Goal: Check status: Check status

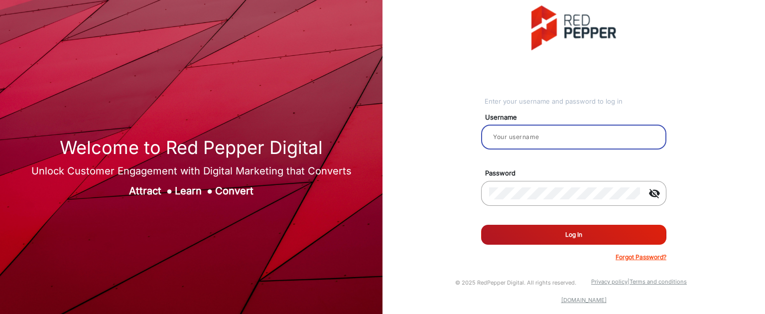
click at [531, 135] on input "email" at bounding box center [573, 137] width 169 height 12
type input "Balaji"
click at [650, 191] on mat-icon "visibility_off" at bounding box center [654, 193] width 24 height 12
click at [654, 192] on mat-icon "visibility_off" at bounding box center [654, 193] width 24 height 12
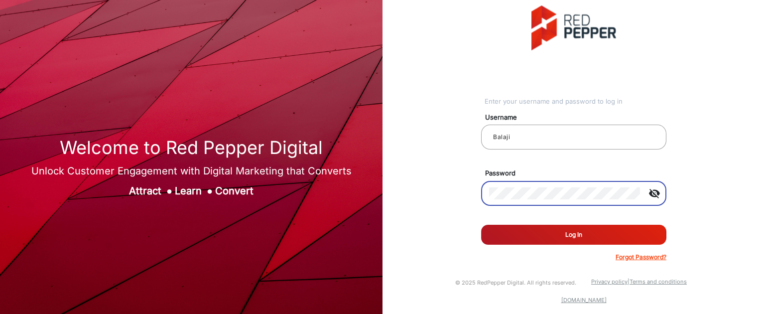
click at [654, 192] on mat-icon "visibility_off" at bounding box center [654, 193] width 24 height 12
click at [654, 192] on mat-icon "visibility" at bounding box center [654, 193] width 24 height 12
click at [587, 235] on button "Log In" at bounding box center [573, 235] width 185 height 20
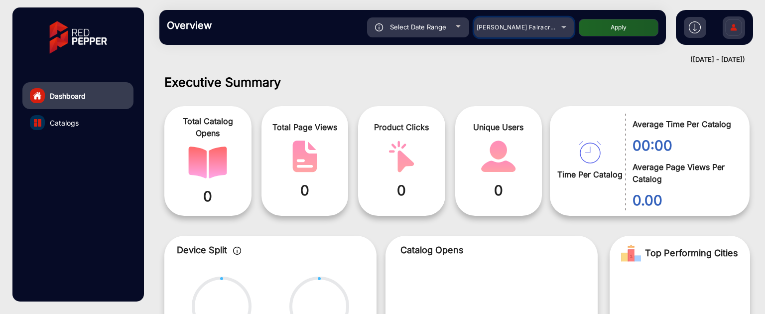
click at [522, 31] on div "[PERSON_NAME] Fairacre Farms" at bounding box center [517, 27] width 80 height 12
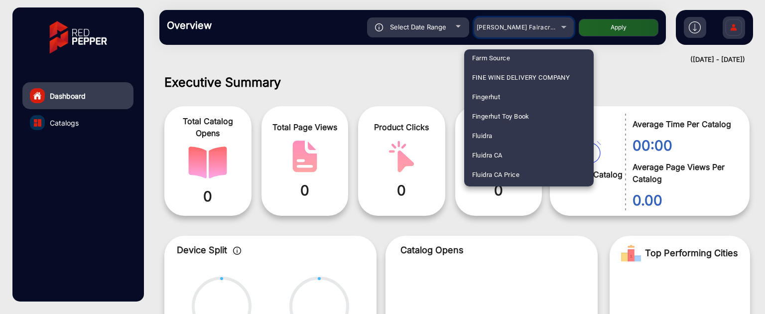
scroll to position [1211, 0]
click at [489, 130] on span "Fluidra" at bounding box center [482, 133] width 20 height 19
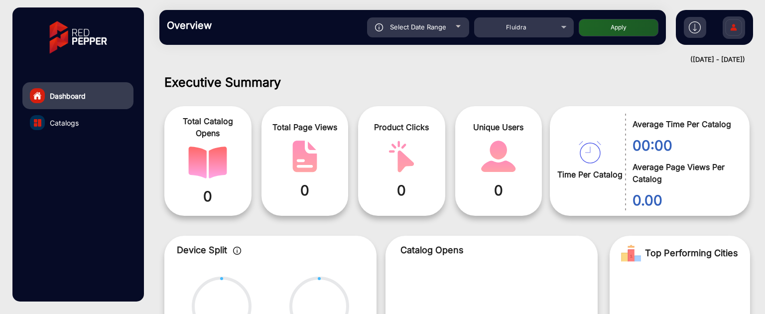
click at [602, 29] on button "Apply" at bounding box center [619, 27] width 80 height 17
type input "[DATE]"
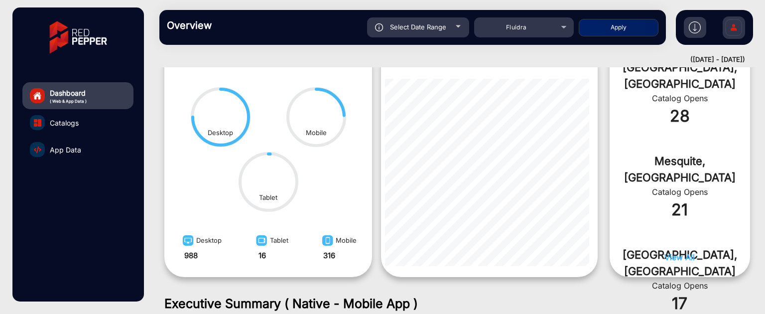
scroll to position [526, 0]
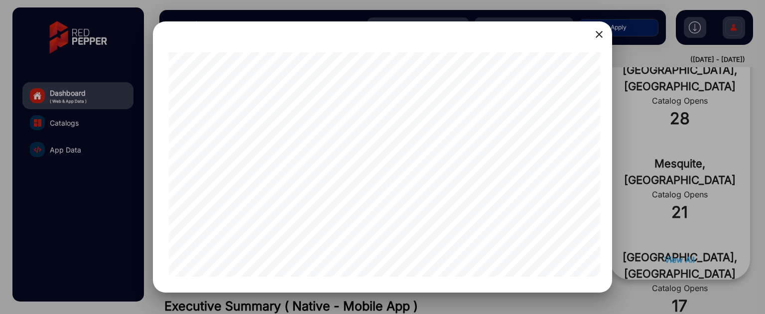
click at [601, 32] on mat-icon "close" at bounding box center [599, 34] width 12 height 12
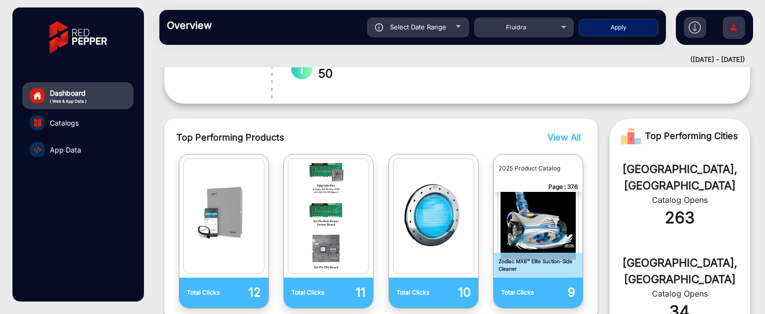
scroll to position [227, 0]
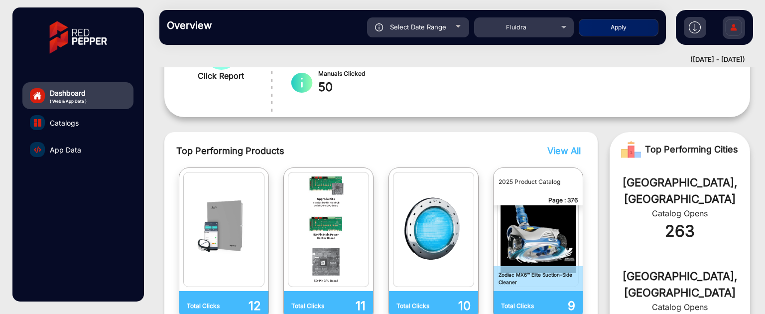
click at [568, 145] on span "View All" at bounding box center [563, 150] width 33 height 10
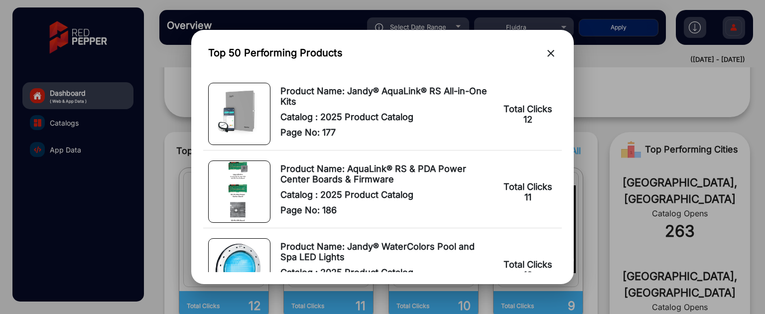
click at [552, 49] on mat-icon "close" at bounding box center [551, 53] width 12 height 12
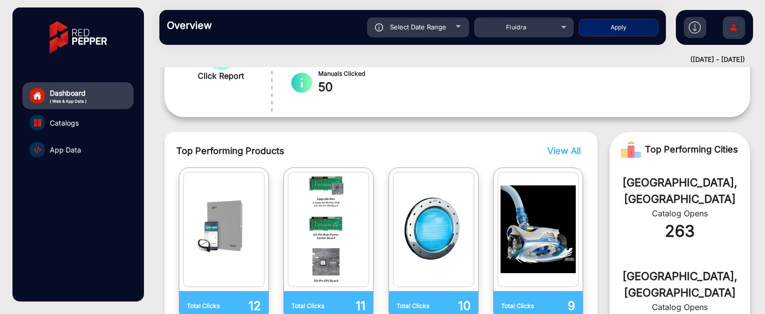
click at [564, 143] on div "Top Performing Products View All Total Clicks 12 Total Clicks 11 Total Clicks 1…" at bounding box center [380, 233] width 433 height 202
click at [564, 150] on span "View All" at bounding box center [563, 150] width 33 height 10
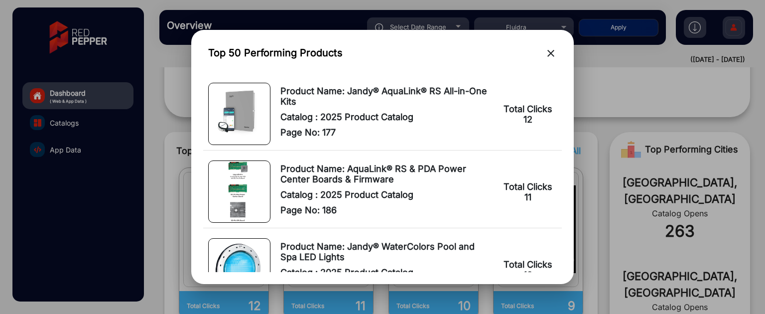
click at [553, 51] on mat-icon "close" at bounding box center [551, 53] width 12 height 12
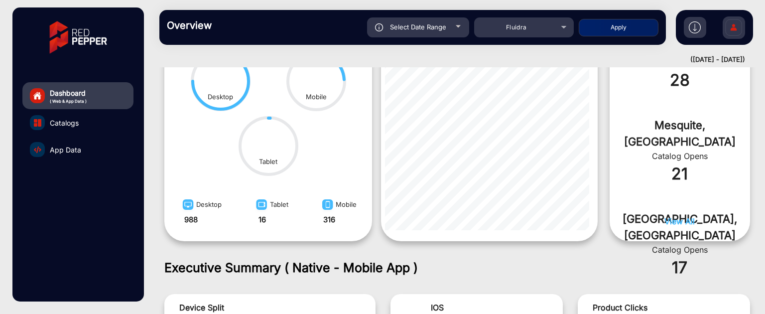
scroll to position [558, 0]
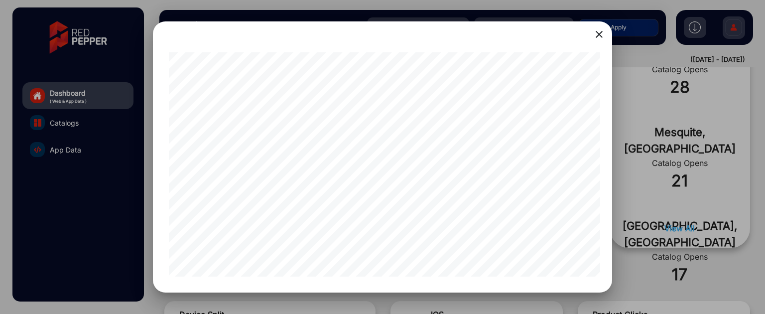
click at [600, 34] on mat-icon "close" at bounding box center [599, 34] width 12 height 12
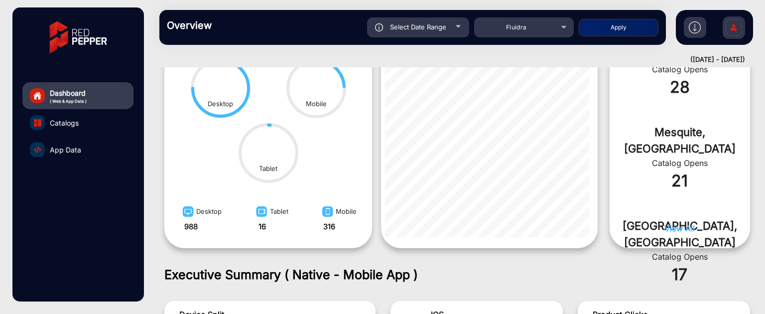
click at [681, 229] on span "View All" at bounding box center [679, 228] width 30 height 10
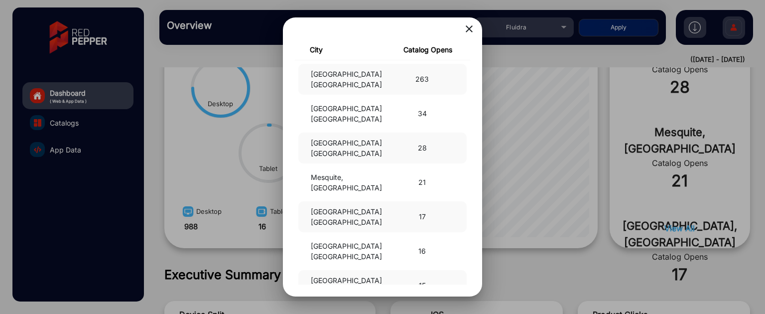
click at [470, 26] on mat-icon "close" at bounding box center [469, 29] width 12 height 12
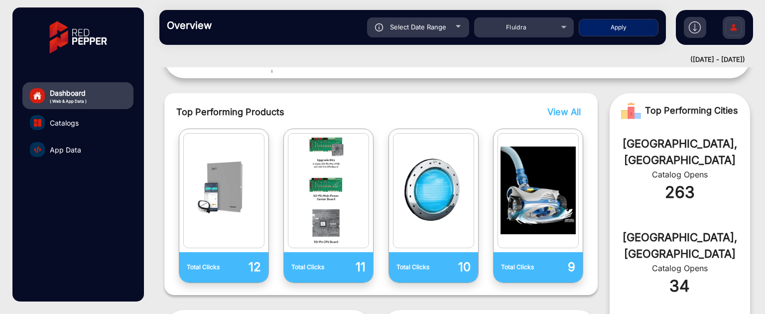
scroll to position [263, 0]
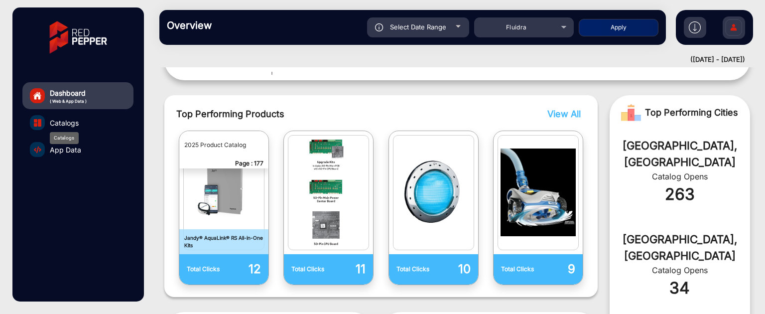
click at [66, 127] on span "Catalogs" at bounding box center [64, 123] width 29 height 10
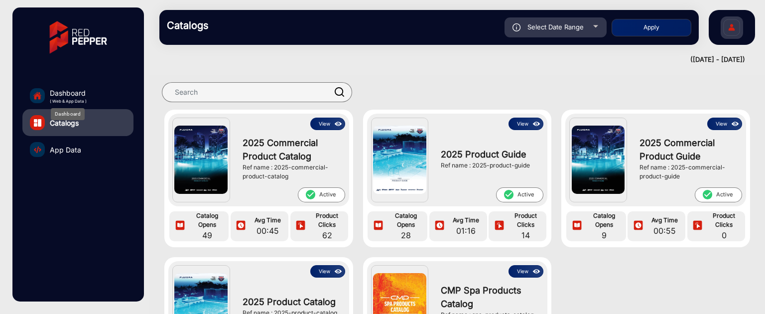
click at [76, 89] on span "Dashboard" at bounding box center [68, 93] width 37 height 10
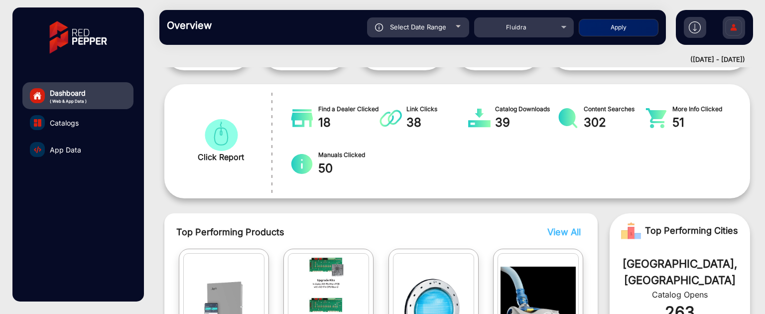
scroll to position [150, 0]
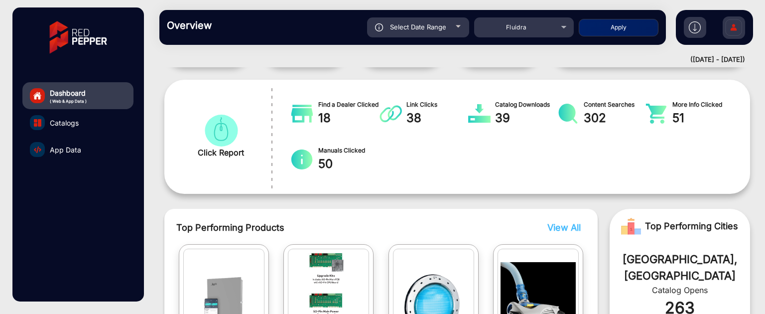
click at [61, 125] on span "Catalogs" at bounding box center [64, 123] width 29 height 10
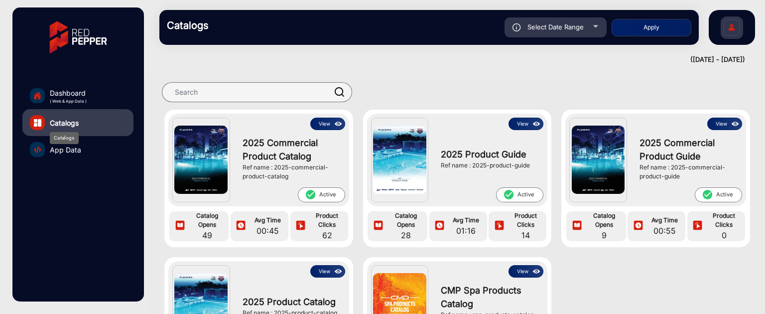
click at [60, 86] on link "Dashboard ( Web & App Data )" at bounding box center [77, 95] width 111 height 27
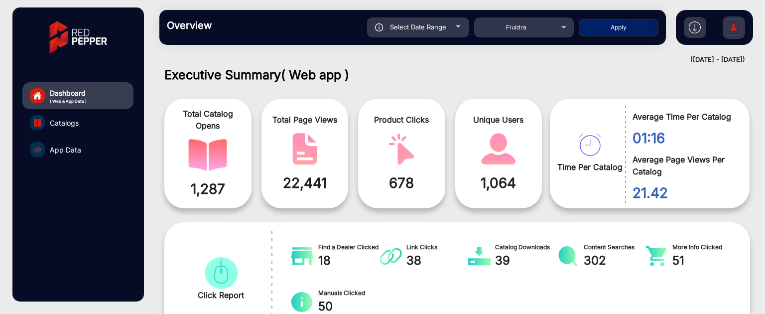
scroll to position [99, 0]
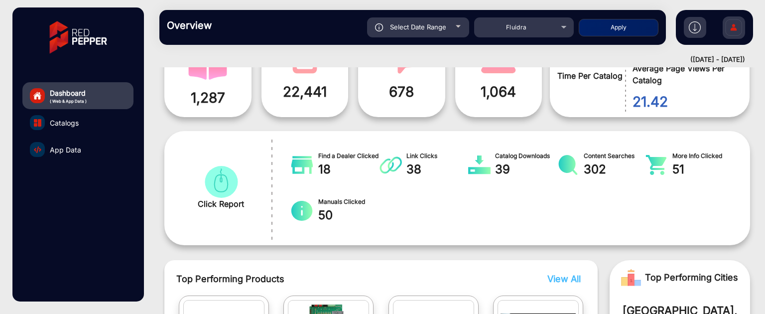
click at [58, 126] on span "Catalogs" at bounding box center [64, 123] width 29 height 10
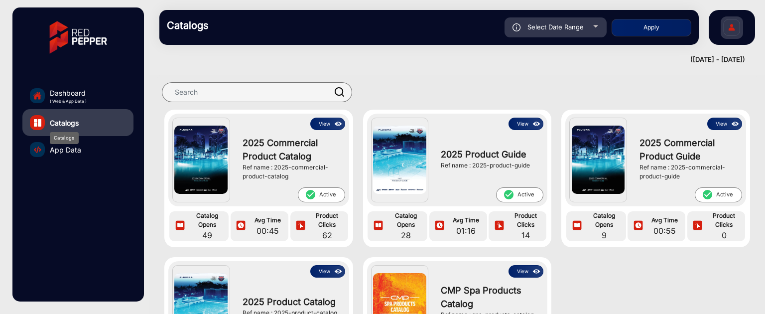
click at [323, 126] on button "View" at bounding box center [327, 124] width 35 height 12
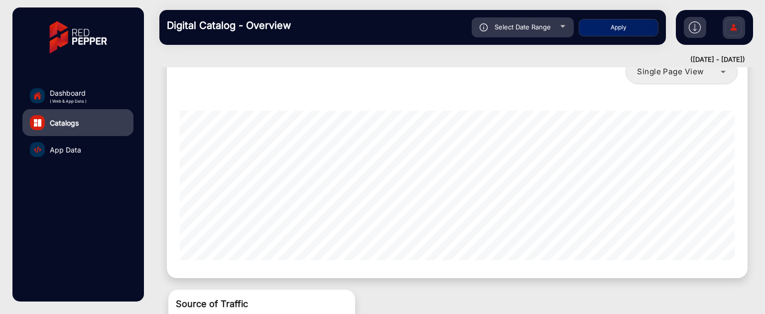
scroll to position [797, 0]
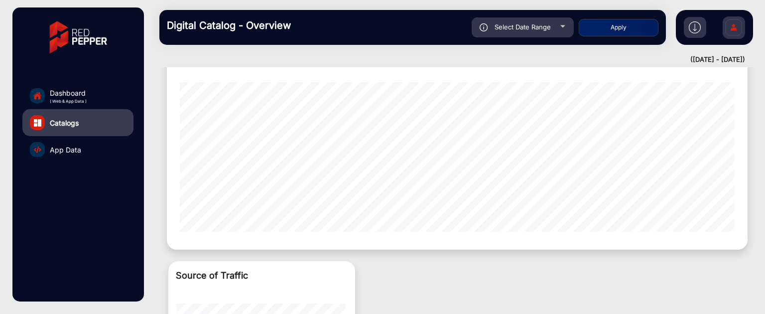
click at [508, 36] on div "Select Date Range" at bounding box center [523, 27] width 102 height 20
type input "[DATE]"
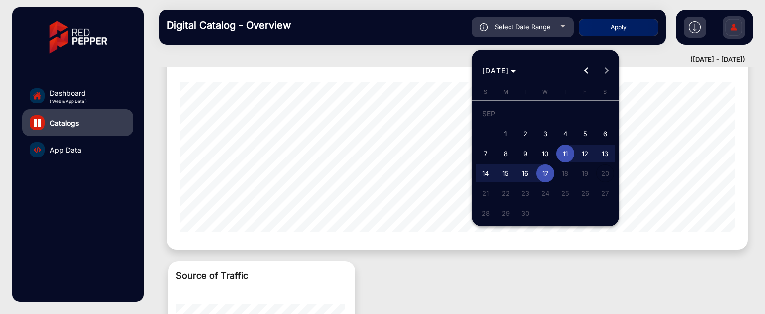
click at [61, 98] on div at bounding box center [382, 157] width 765 height 314
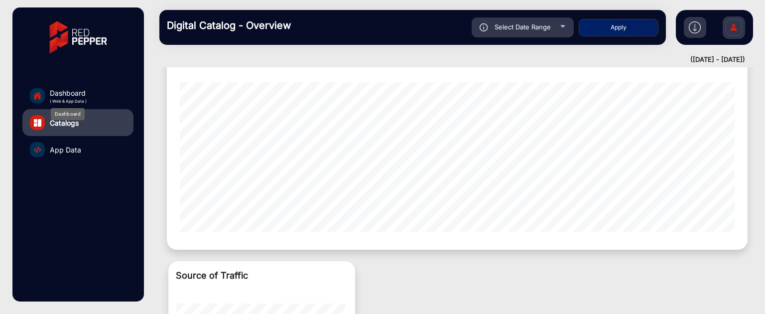
click at [71, 98] on span "( Web & App Data )" at bounding box center [68, 101] width 37 height 6
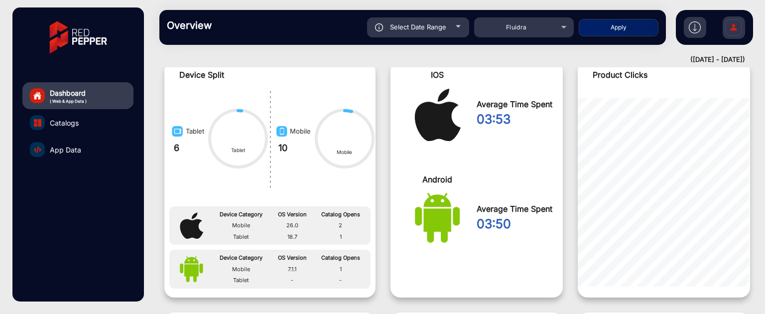
scroll to position [7, 0]
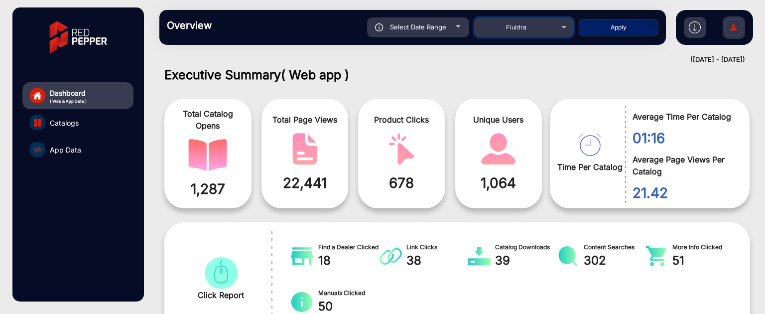
click at [532, 31] on div "Fluidra" at bounding box center [517, 27] width 80 height 12
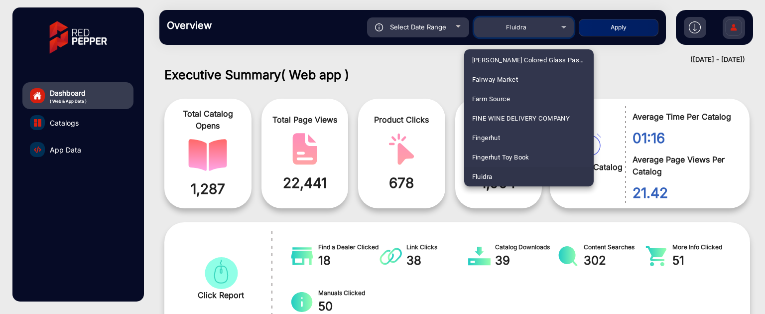
scroll to position [1945, 0]
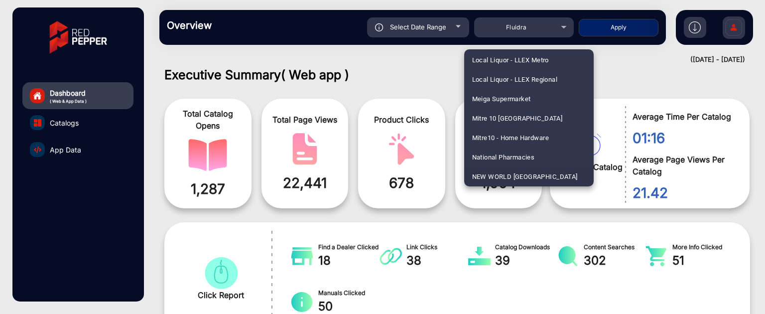
click at [518, 173] on span "NEW WORLD [GEOGRAPHIC_DATA]" at bounding box center [525, 176] width 106 height 19
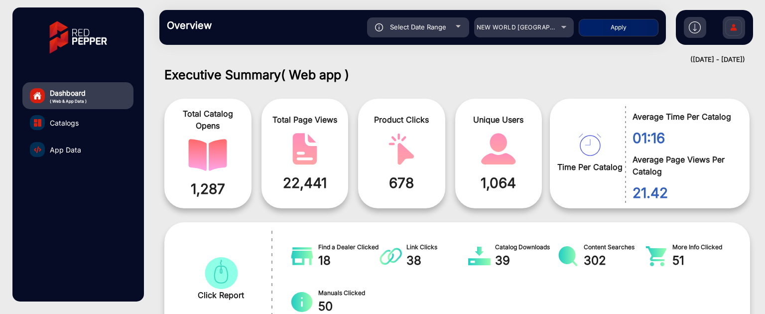
click at [612, 27] on button "Apply" at bounding box center [619, 27] width 80 height 17
type input "[DATE]"
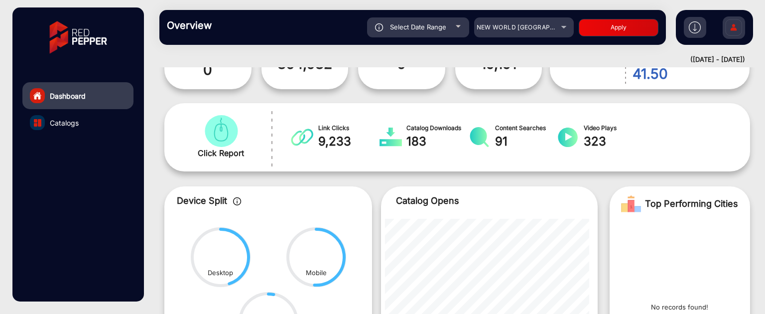
scroll to position [120, 0]
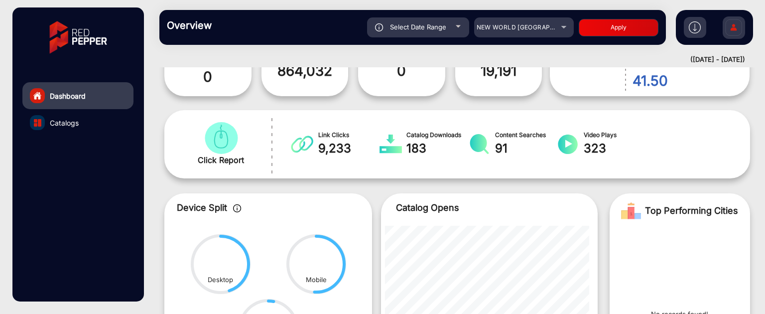
click at [67, 124] on span "Catalogs" at bounding box center [64, 123] width 29 height 10
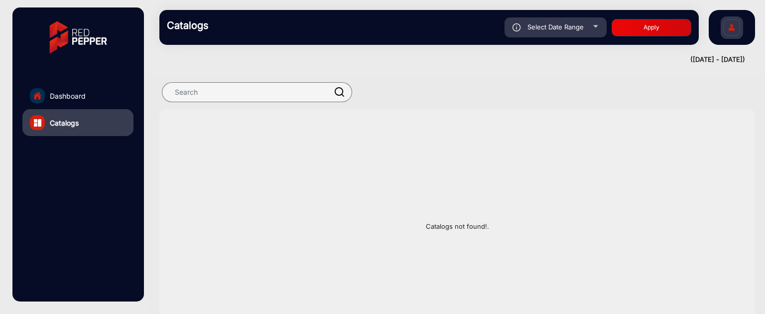
click at [596, 27] on div at bounding box center [595, 26] width 5 height 2
click at [577, 34] on div "Select Date Range" at bounding box center [555, 27] width 102 height 20
type input "[DATE]"
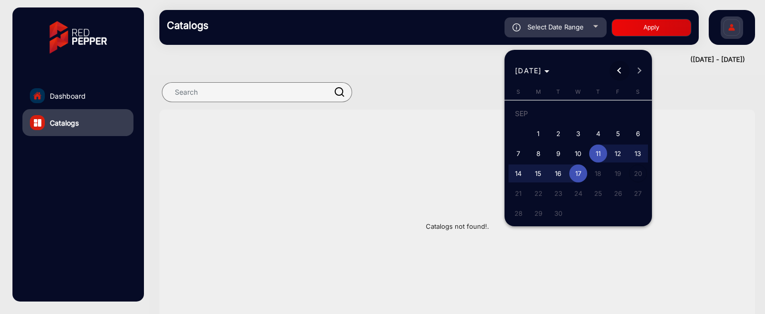
click at [619, 69] on button "Previous month" at bounding box center [620, 71] width 20 height 20
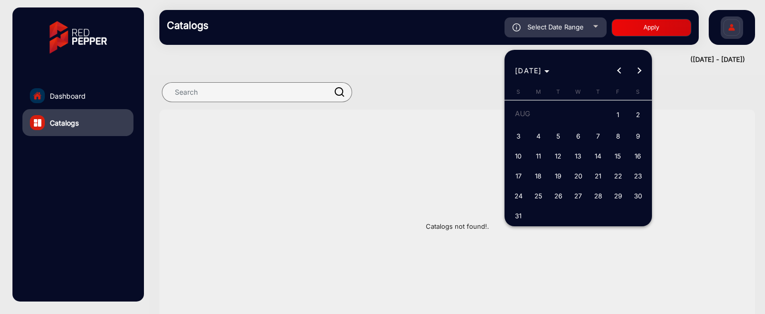
click at [618, 114] on span "1" at bounding box center [618, 115] width 18 height 20
type input "[DATE]"
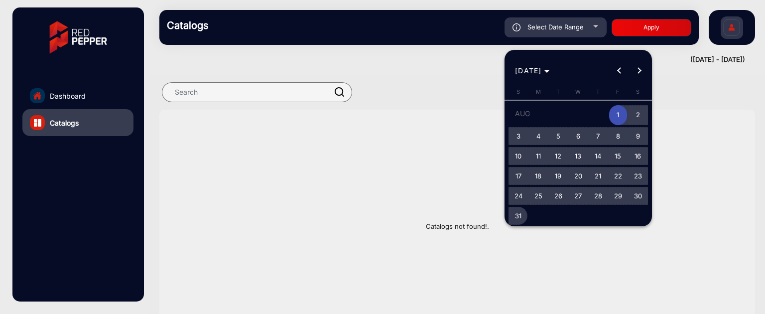
click at [518, 207] on span "31" at bounding box center [518, 216] width 18 height 18
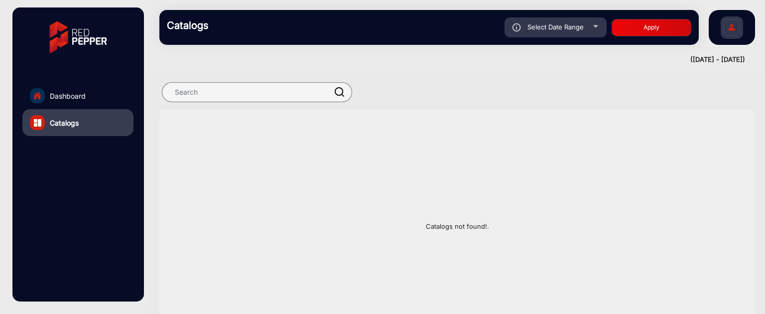
type input "[DATE]"
click at [671, 26] on button "Apply" at bounding box center [652, 27] width 80 height 17
type input "[DATE]"
click at [87, 95] on link "Dashboard" at bounding box center [77, 95] width 111 height 27
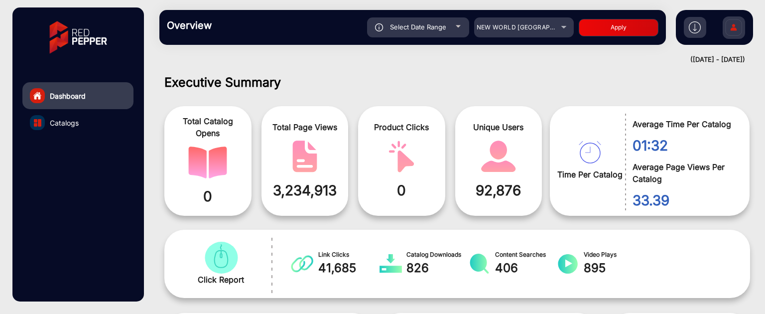
scroll to position [7, 0]
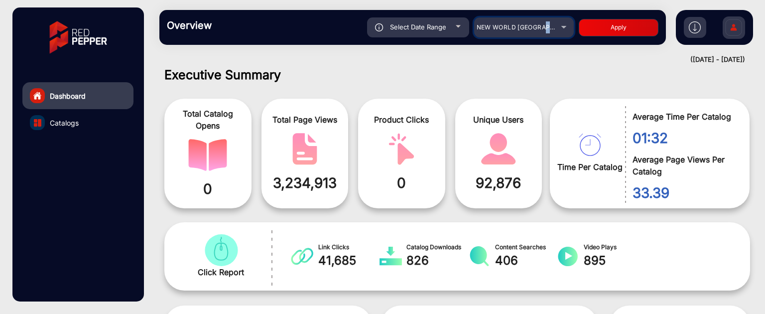
click at [546, 27] on div "NEW WORLD [GEOGRAPHIC_DATA]" at bounding box center [517, 27] width 80 height 12
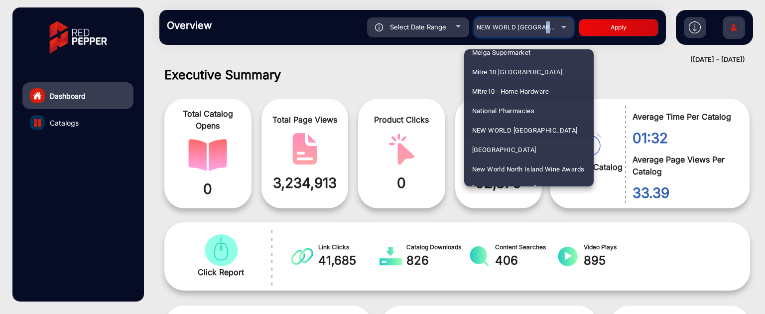
scroll to position [1995, 0]
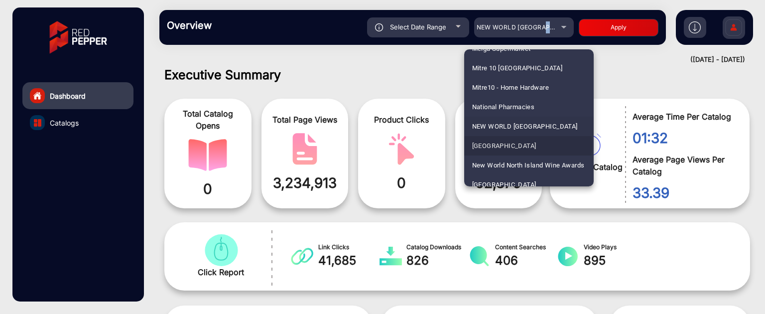
click at [526, 144] on span "[GEOGRAPHIC_DATA]" at bounding box center [504, 145] width 64 height 19
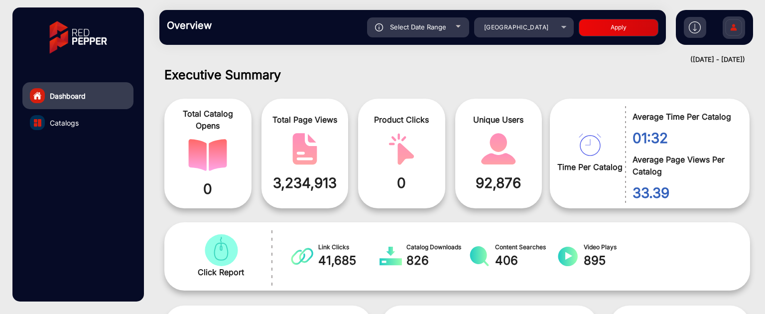
click at [602, 26] on button "Apply" at bounding box center [619, 27] width 80 height 17
type input "[DATE]"
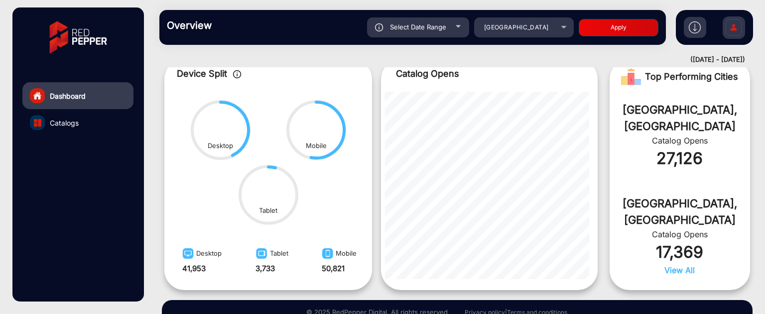
scroll to position [254, 0]
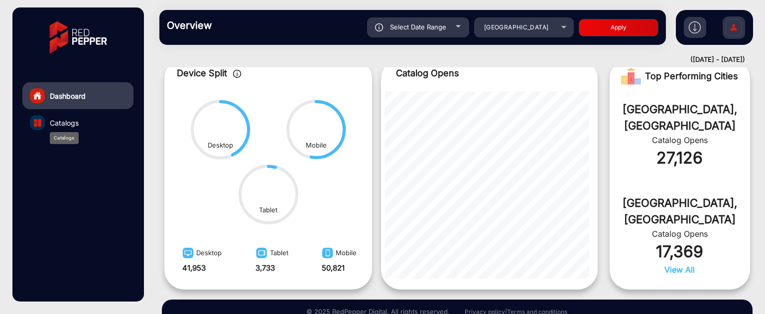
click at [70, 123] on span "Catalogs" at bounding box center [64, 123] width 29 height 10
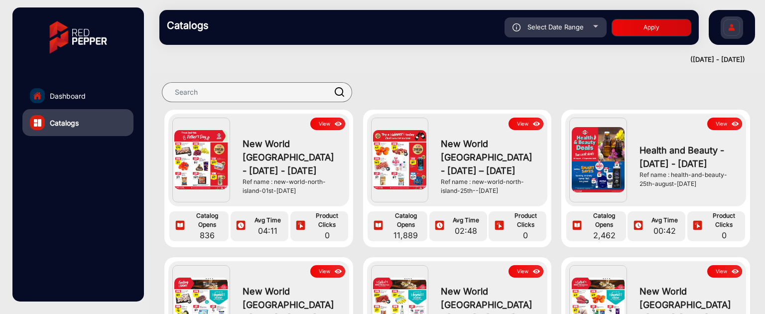
scroll to position [35, 0]
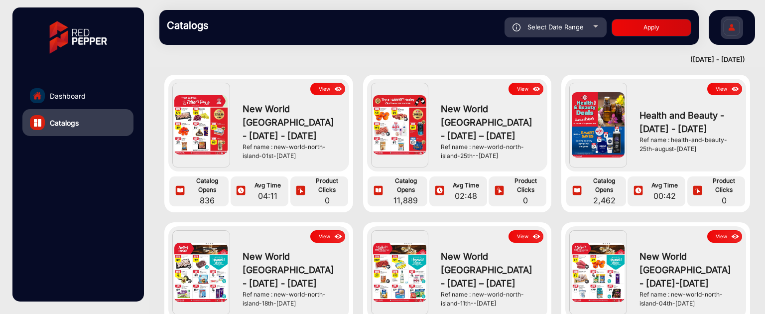
click at [322, 93] on button "View" at bounding box center [327, 89] width 35 height 12
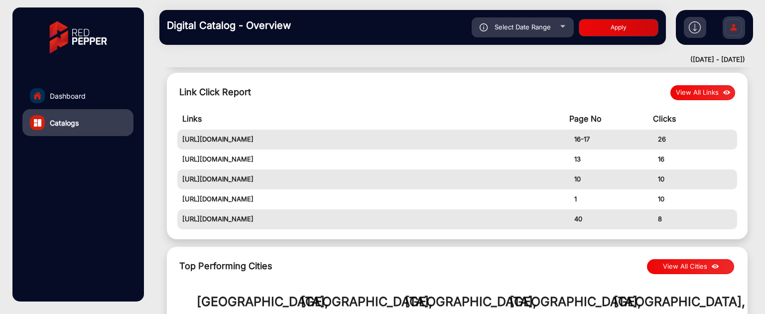
scroll to position [398, 0]
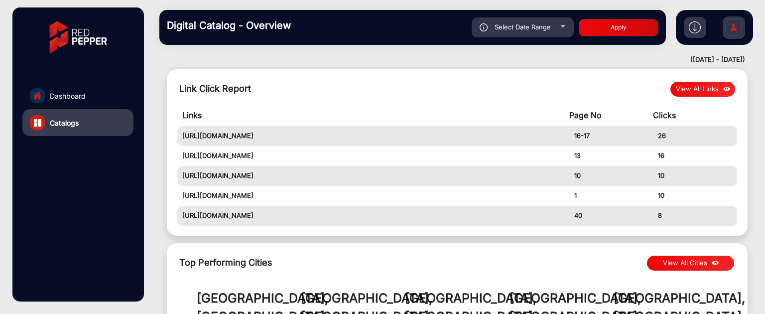
click at [701, 83] on button "View All Links" at bounding box center [702, 89] width 65 height 15
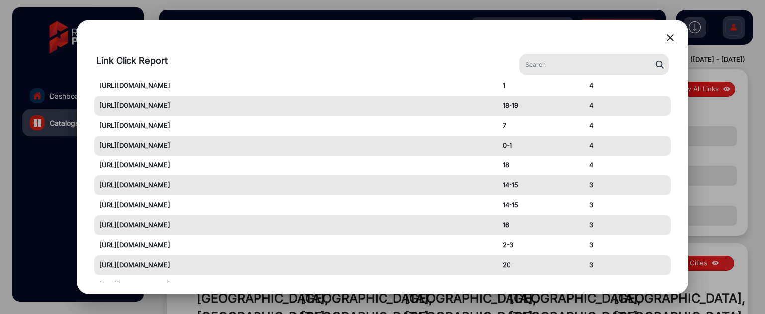
scroll to position [0, 0]
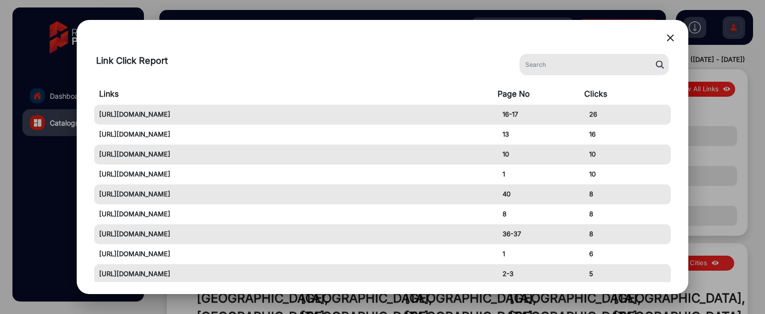
click at [671, 36] on mat-icon "close" at bounding box center [670, 38] width 12 height 12
